Goal: Information Seeking & Learning: Check status

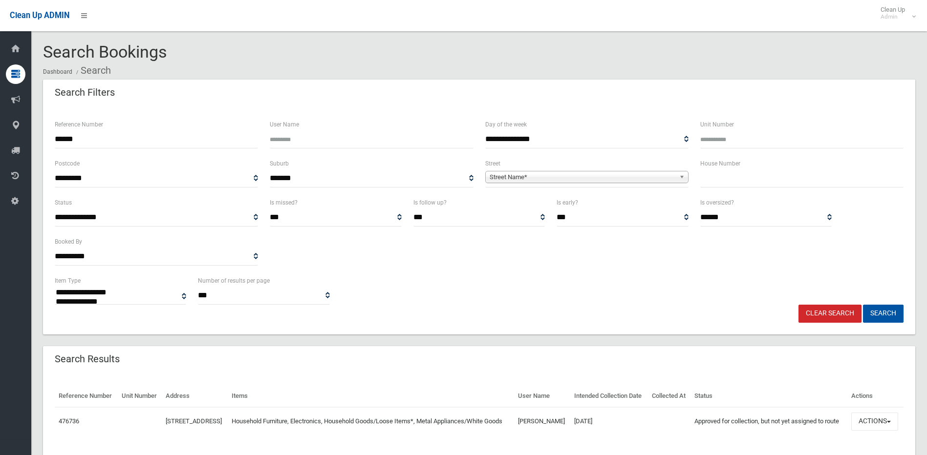
select select
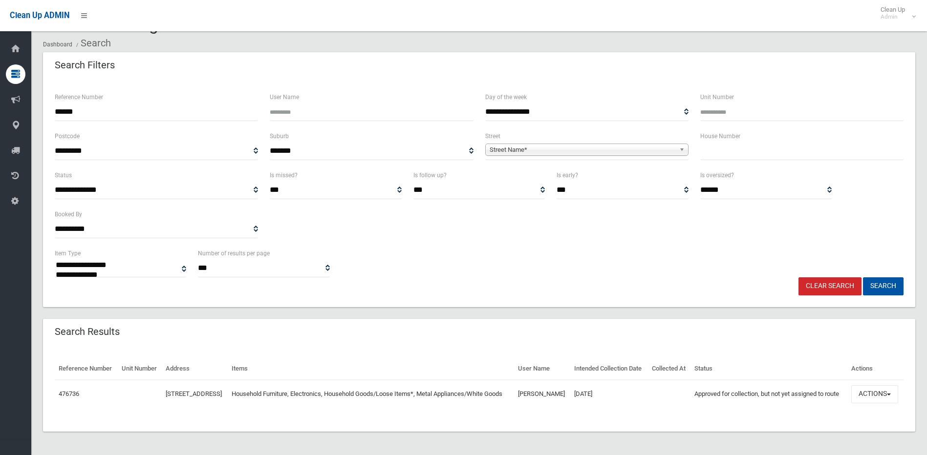
click at [685, 144] on b at bounding box center [683, 149] width 9 height 11
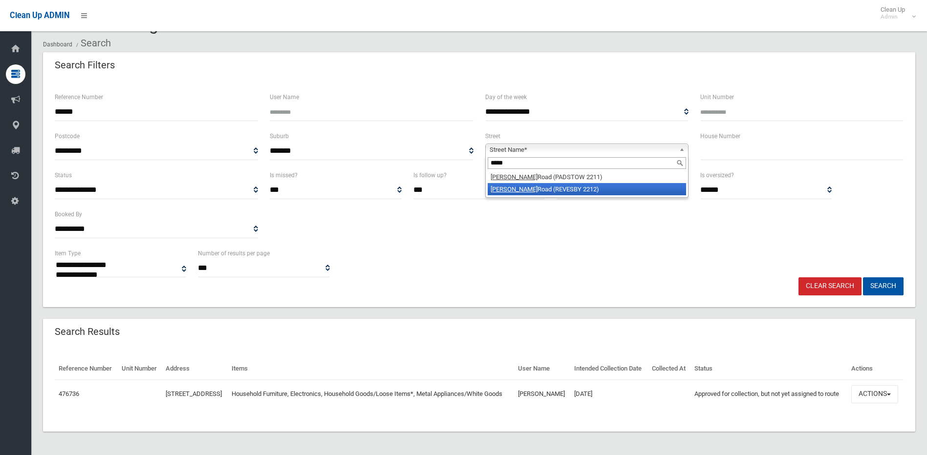
type input "*****"
click at [539, 183] on li "[PERSON_NAME] Road (REVESBY 2212)" at bounding box center [587, 189] width 198 height 12
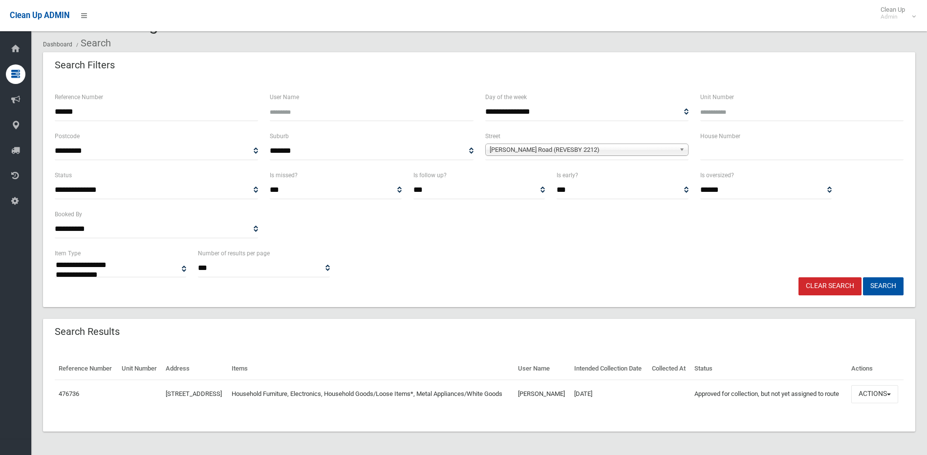
click at [713, 142] on input "text" at bounding box center [801, 151] width 203 height 18
type input "*"
click at [863, 278] on button "Search" at bounding box center [883, 287] width 41 height 18
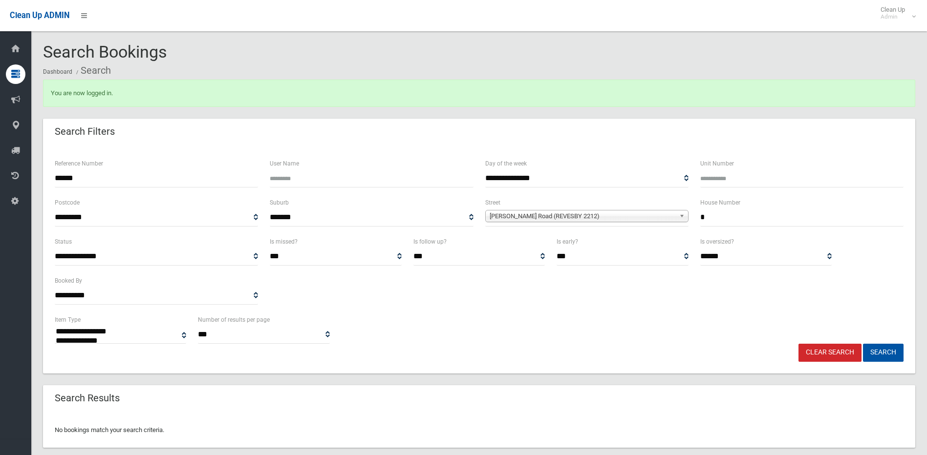
select select
click at [884, 350] on button "Search" at bounding box center [883, 353] width 41 height 18
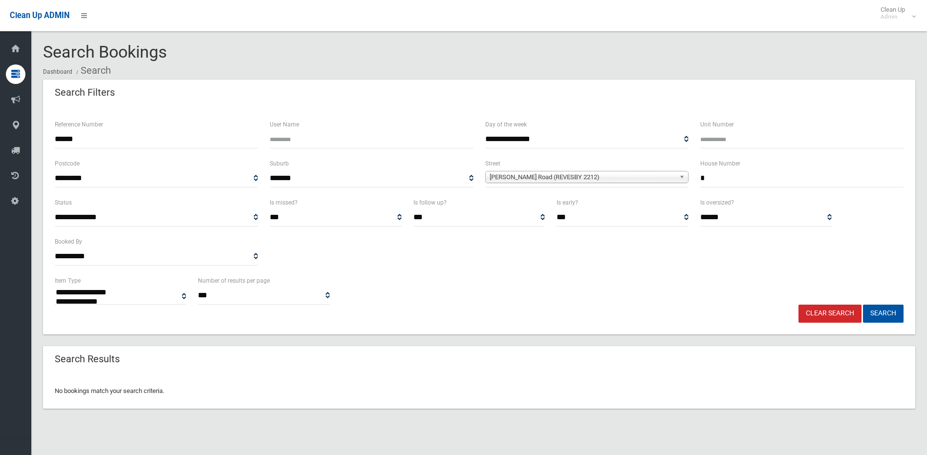
select select
click at [721, 178] on input "*" at bounding box center [801, 179] width 203 height 18
type input "****"
click at [863, 305] on button "Search" at bounding box center [883, 314] width 41 height 18
select select
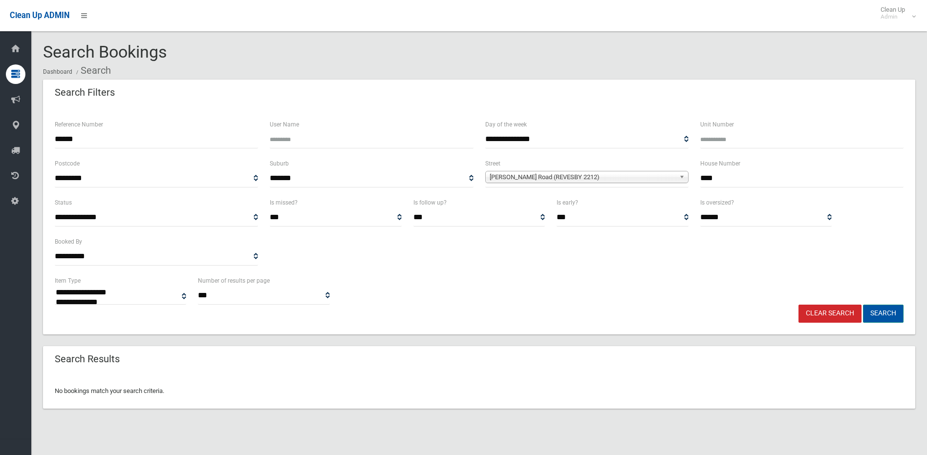
click at [884, 309] on button "Search" at bounding box center [883, 314] width 41 height 18
select select
click at [887, 314] on button "Search" at bounding box center [883, 314] width 41 height 18
select select
